Goal: Information Seeking & Learning: Check status

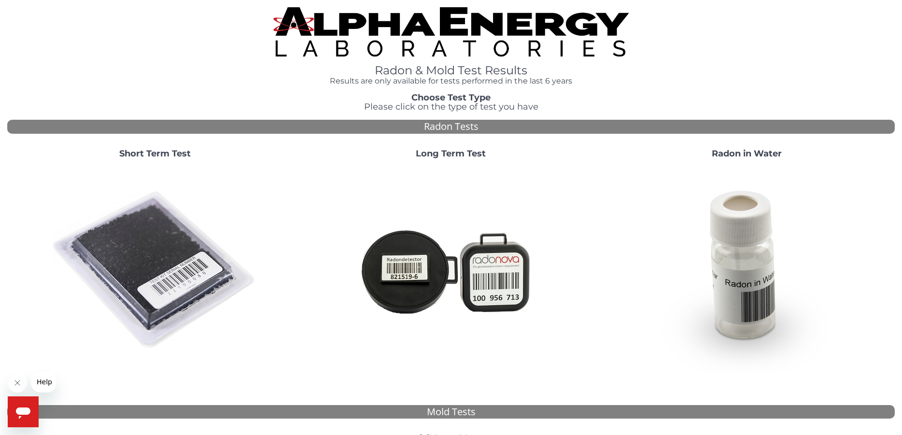
drag, startPoint x: 137, startPoint y: 273, endPoint x: 309, endPoint y: 214, distance: 181.3
click at [138, 273] on img at bounding box center [155, 271] width 208 height 208
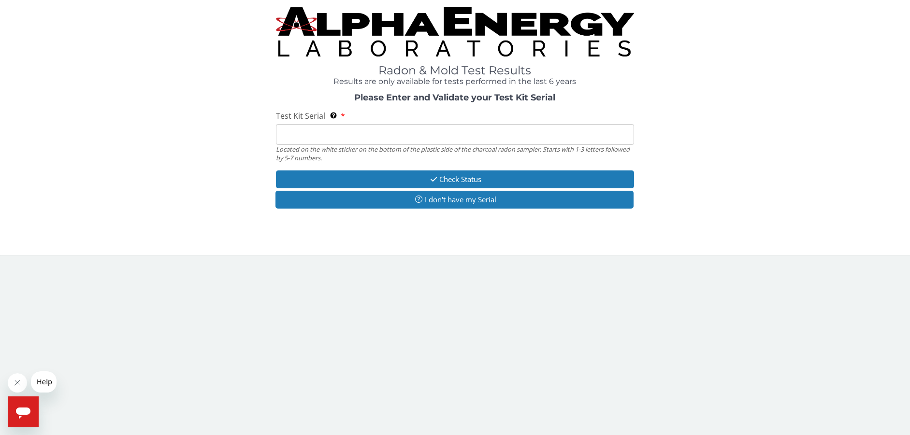
click at [303, 136] on input "Test Kit Serial Located on the white sticker on the bottom of the plastic side …" at bounding box center [455, 134] width 358 height 21
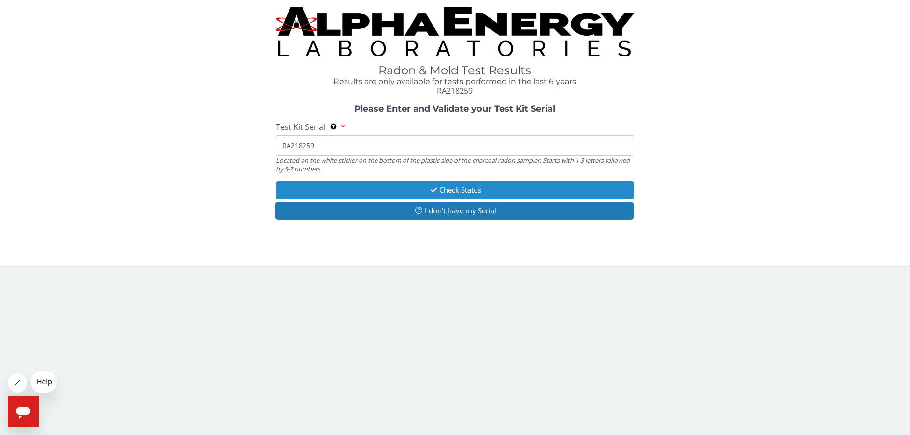
type input "RA218259"
click at [467, 187] on button "Check Status" at bounding box center [455, 190] width 358 height 18
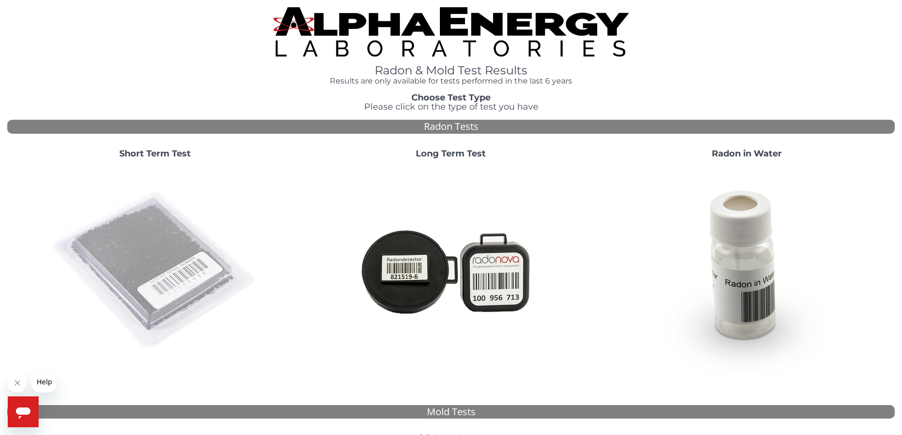
click at [148, 249] on img at bounding box center [155, 271] width 208 height 208
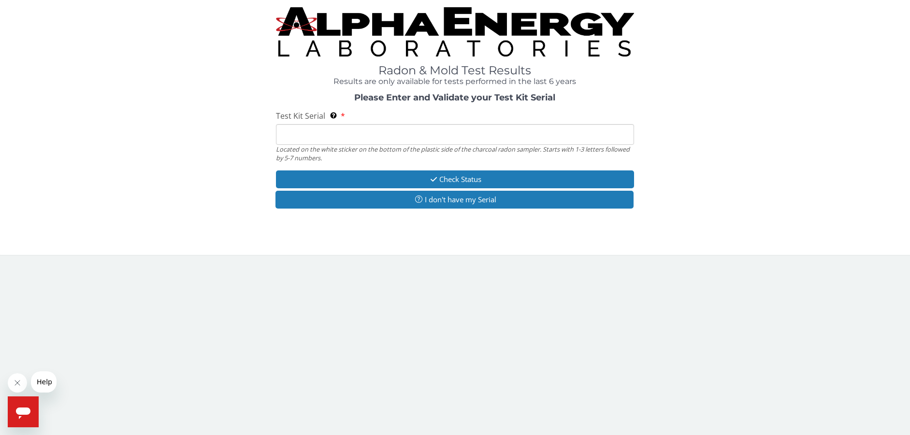
click at [377, 133] on input "Test Kit Serial Located on the white sticker on the bottom of the plastic side …" at bounding box center [455, 134] width 358 height 21
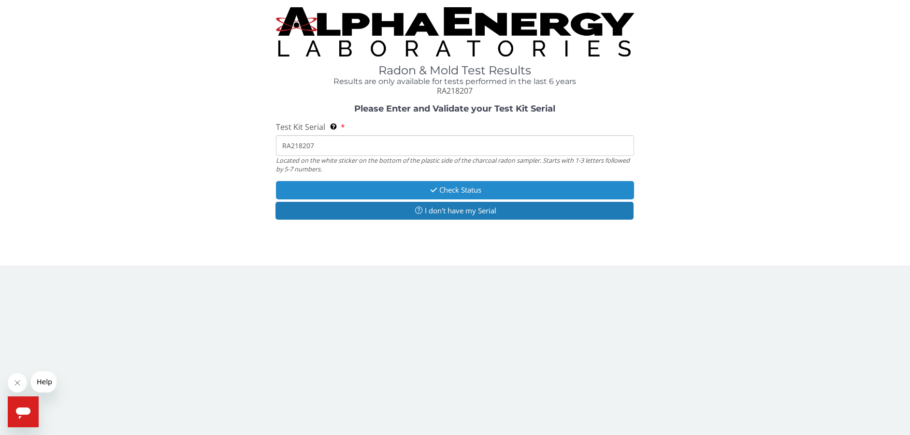
type input "RA218207"
click at [437, 188] on icon "button" at bounding box center [433, 189] width 11 height 7
